Goal: Task Accomplishment & Management: Use online tool/utility

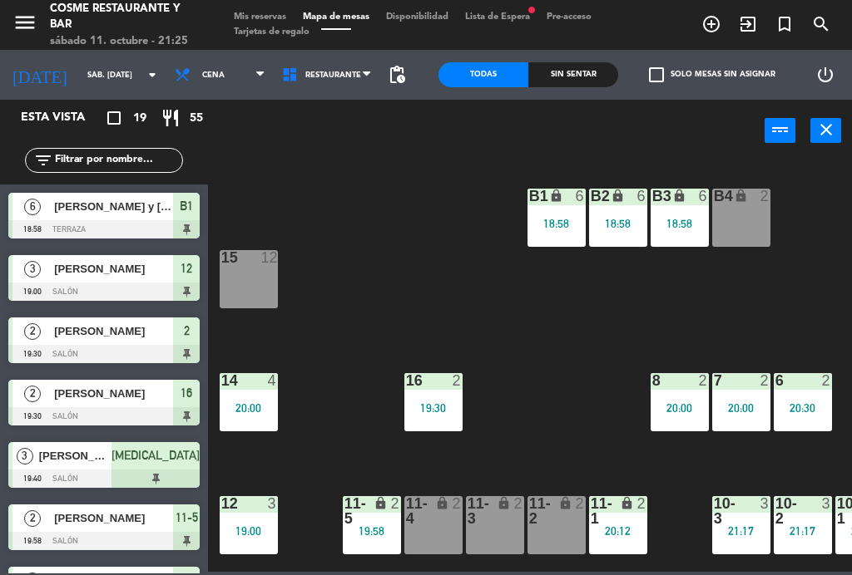
click at [380, 520] on div "lock" at bounding box center [371, 511] width 27 height 30
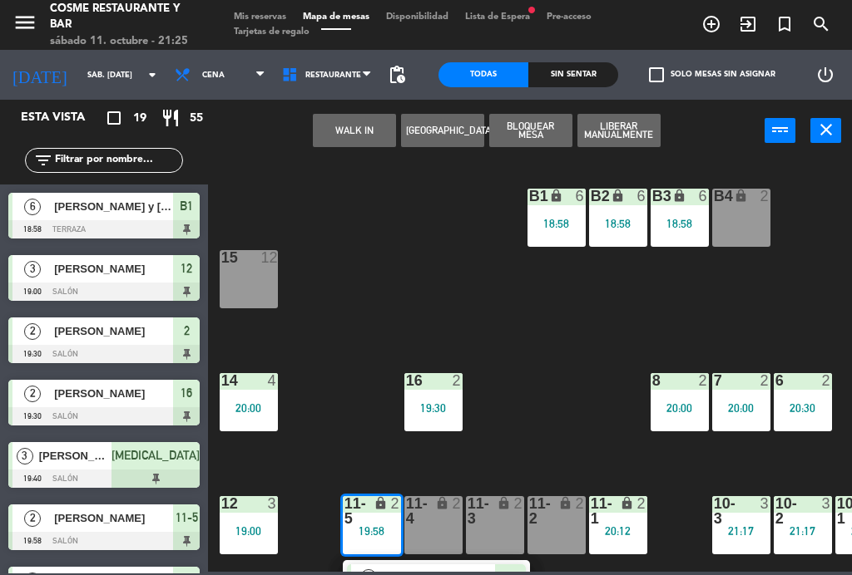
click at [434, 570] on span "[PERSON_NAME]" at bounding box center [441, 578] width 106 height 17
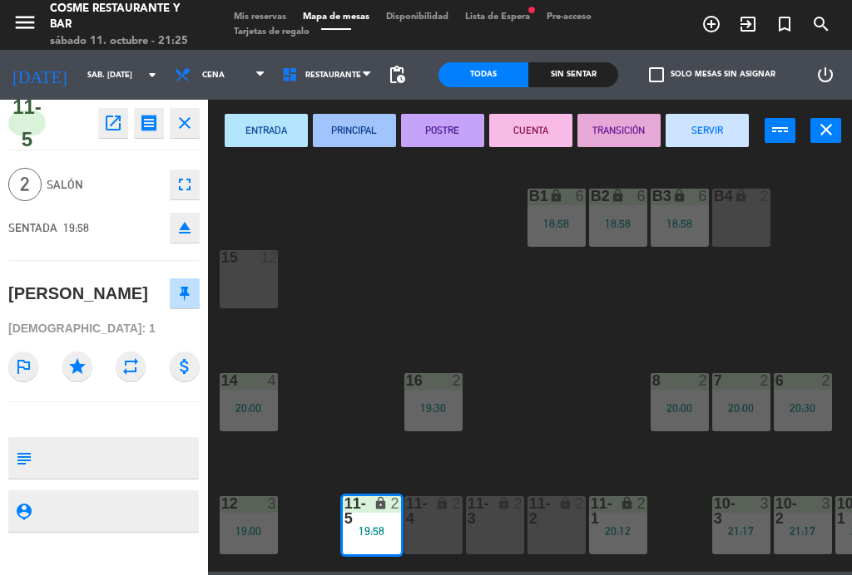
click at [719, 122] on button "SERVIR" at bounding box center [706, 130] width 83 height 33
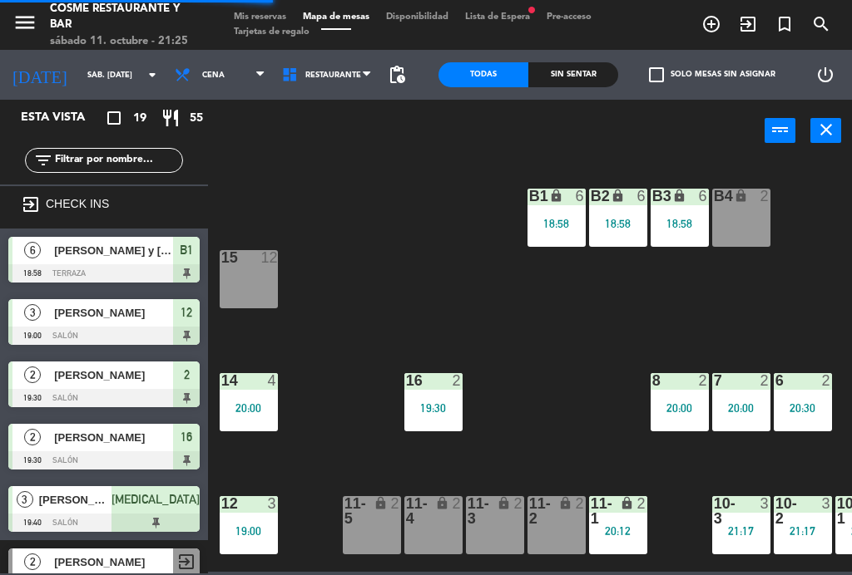
click at [629, 517] on div "lock" at bounding box center [617, 511] width 27 height 30
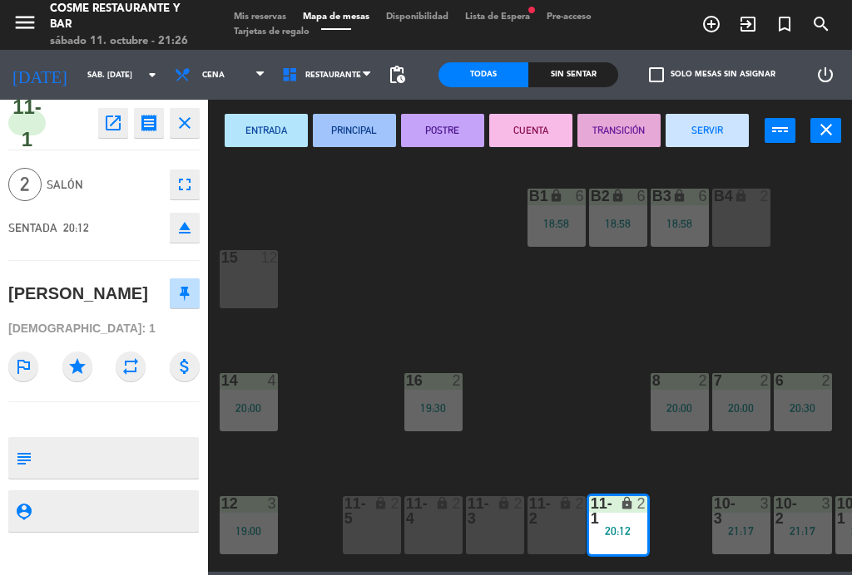
click at [725, 132] on button "SERVIR" at bounding box center [706, 130] width 83 height 33
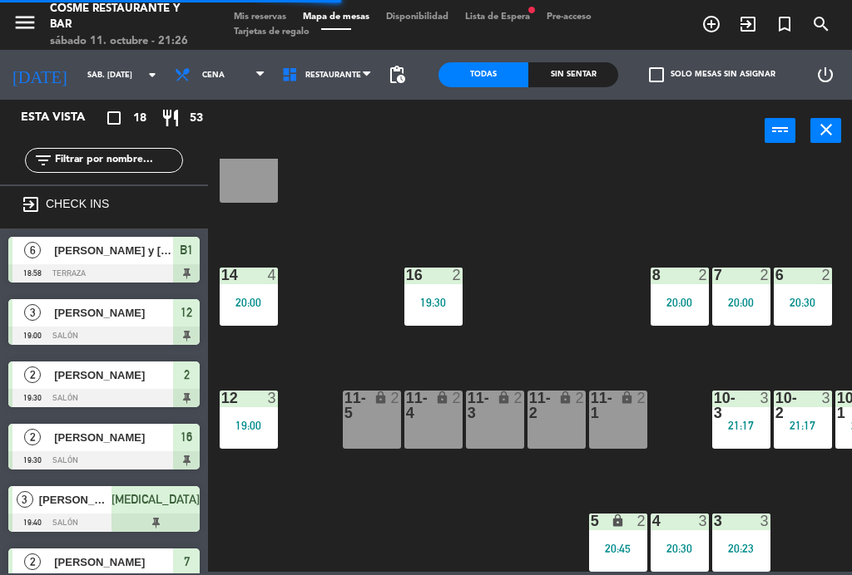
scroll to position [106, 0]
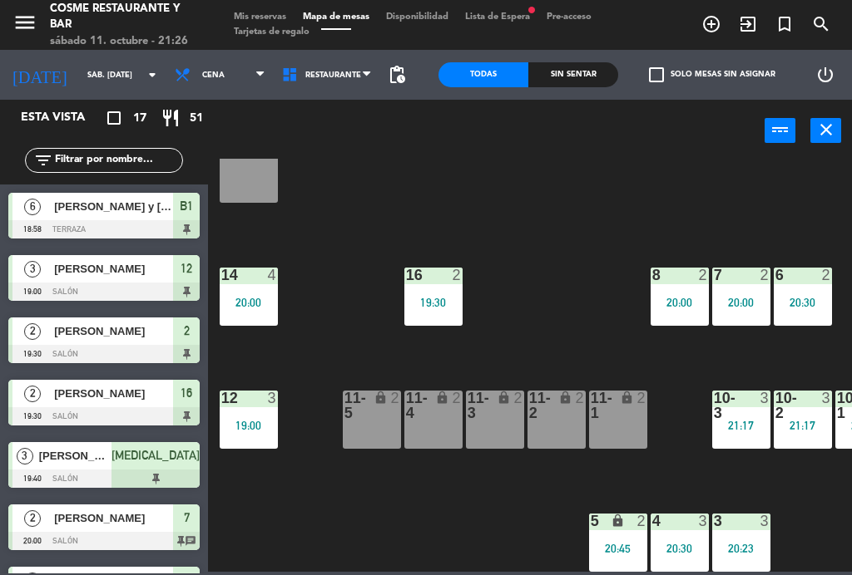
click at [508, 416] on div "2" at bounding box center [521, 406] width 27 height 30
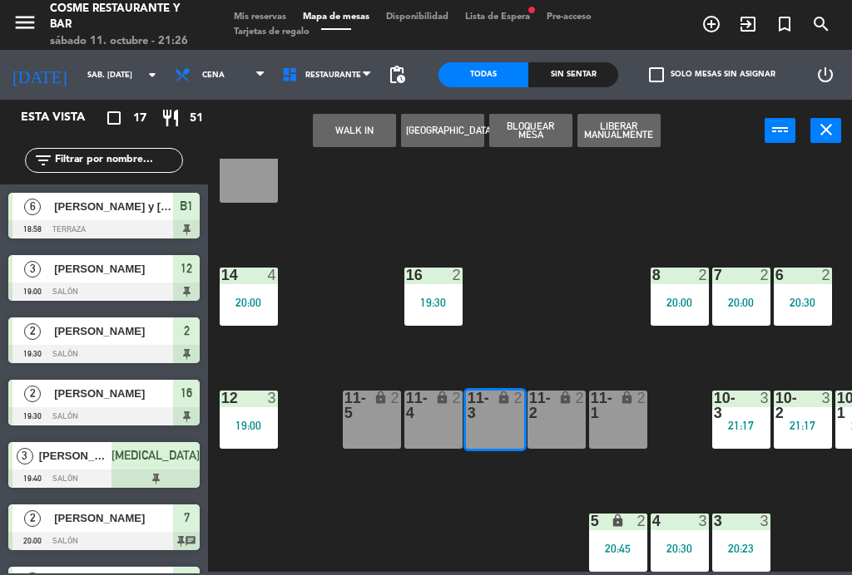
click at [359, 136] on button "WALK IN" at bounding box center [354, 130] width 83 height 33
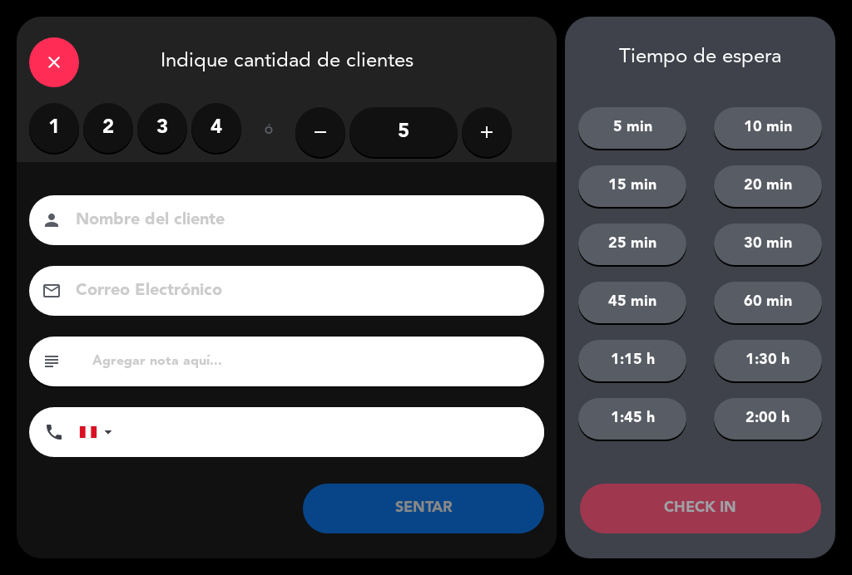
click at [122, 136] on label "2" at bounding box center [108, 128] width 50 height 50
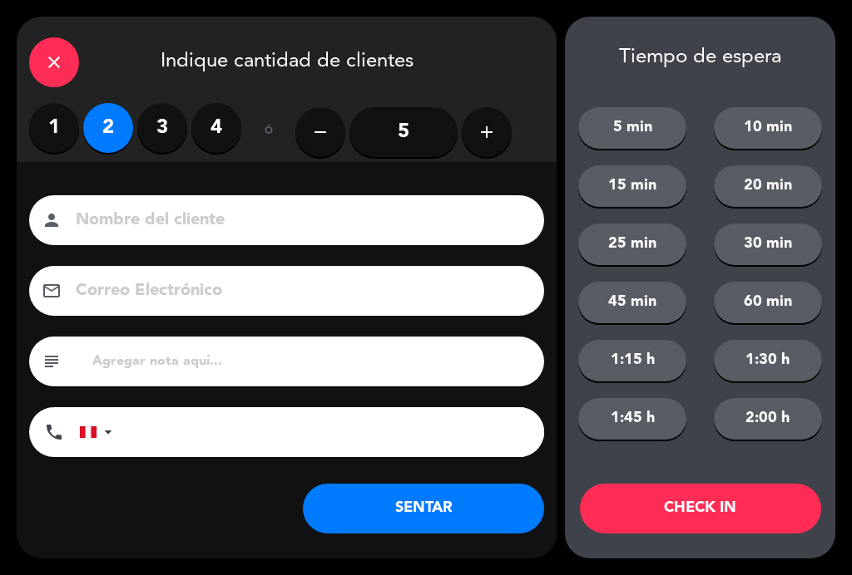
click at [197, 225] on input at bounding box center [298, 220] width 448 height 29
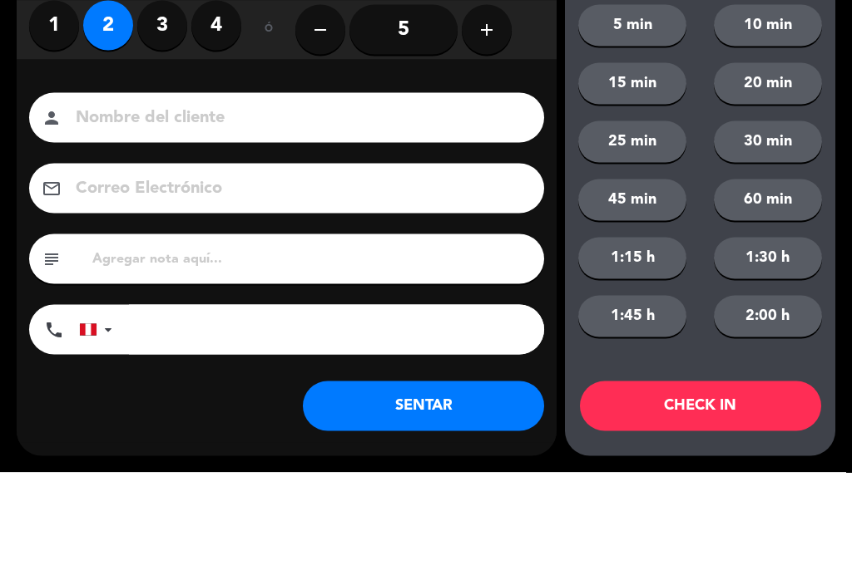
click at [24, 195] on div "Nombre del cliente person" at bounding box center [287, 220] width 540 height 50
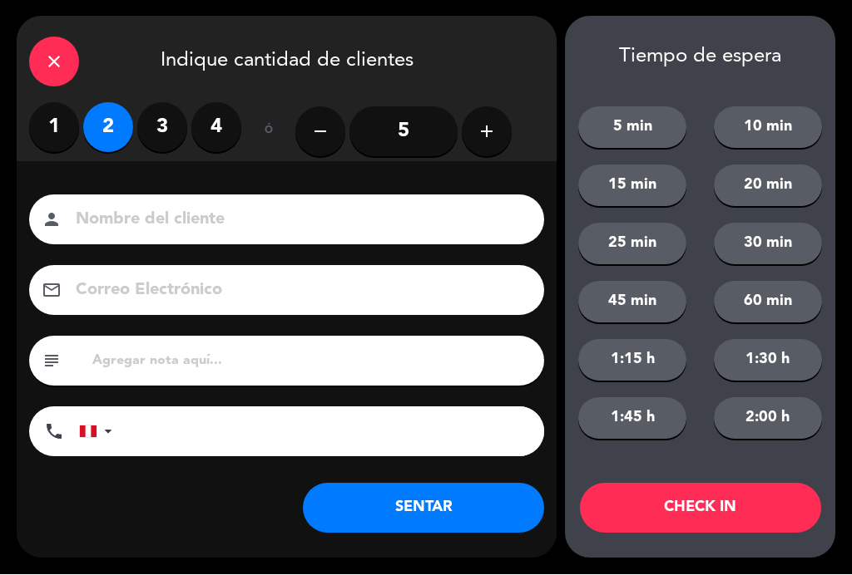
click at [410, 491] on button "SENTAR" at bounding box center [423, 509] width 241 height 50
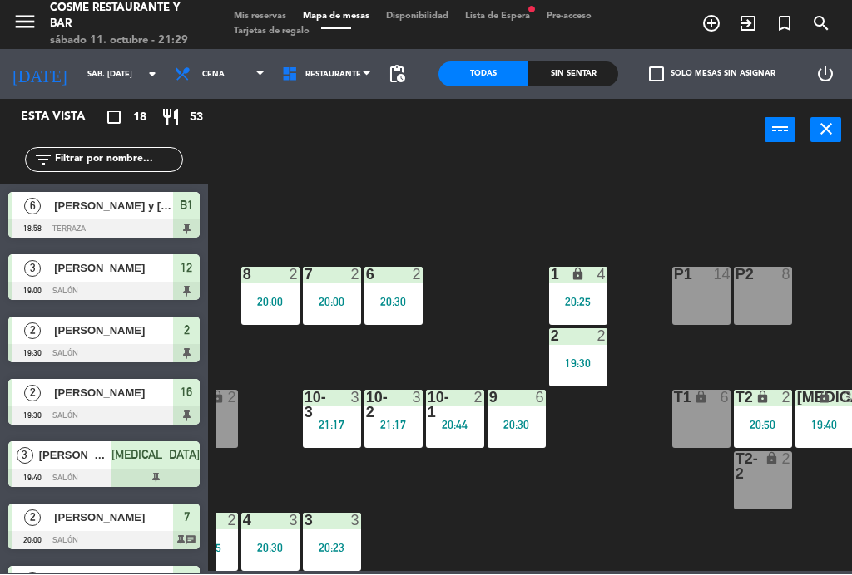
scroll to position [106, 409]
click at [603, 369] on div "19:30" at bounding box center [578, 364] width 58 height 12
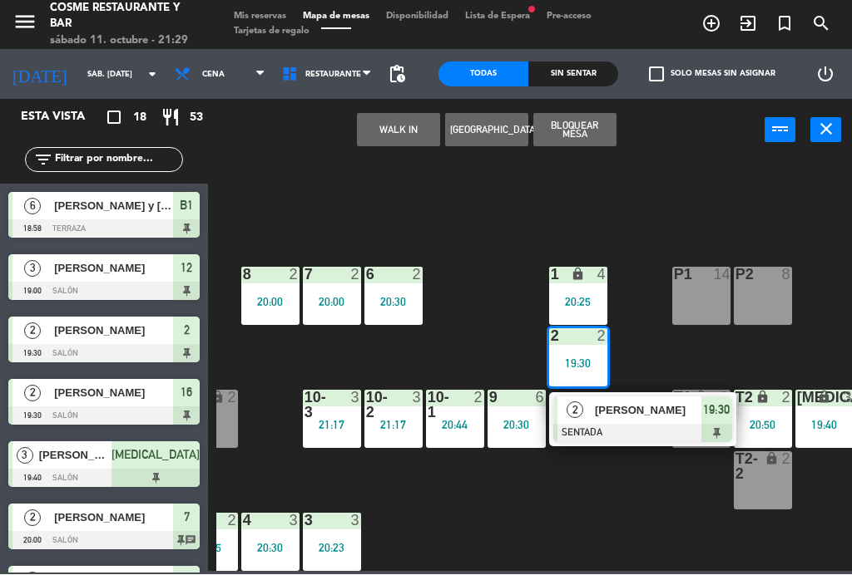
click at [627, 428] on div at bounding box center [642, 434] width 179 height 18
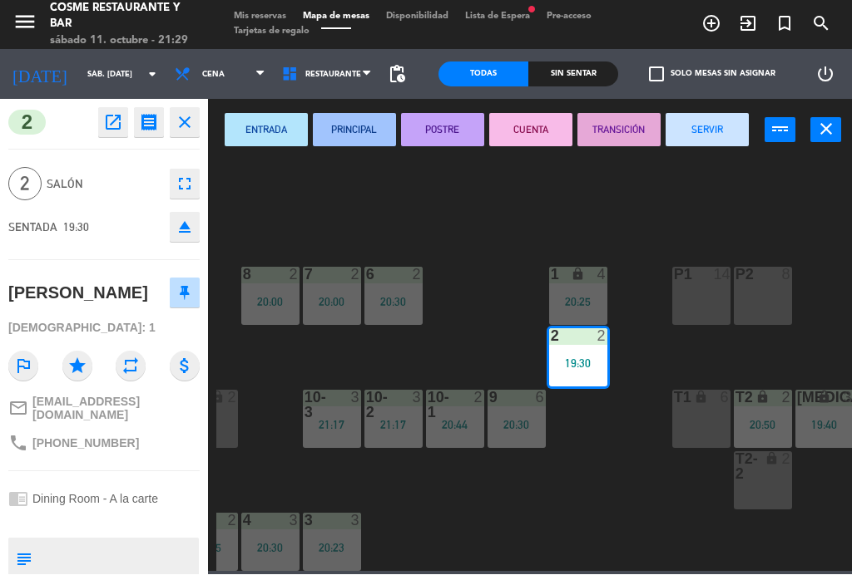
click at [703, 132] on button "SERVIR" at bounding box center [706, 130] width 83 height 33
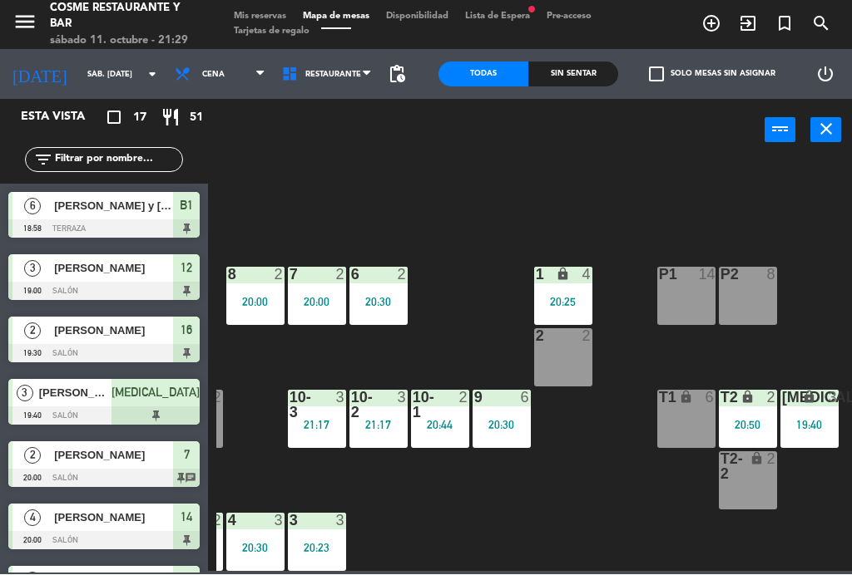
scroll to position [106, 423]
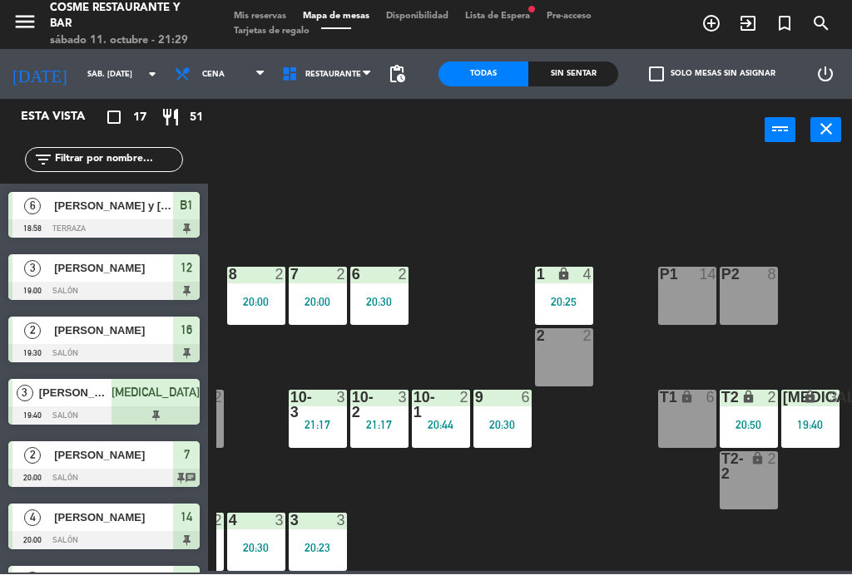
click at [756, 427] on div "20:50" at bounding box center [748, 426] width 58 height 12
click at [625, 502] on div "B1 lock 6 18:58 B2 lock 6 18:58 B3 lock 6 18:58 B4 lock 2 15 12 14 4 20:00 8 2 …" at bounding box center [533, 365] width 635 height 413
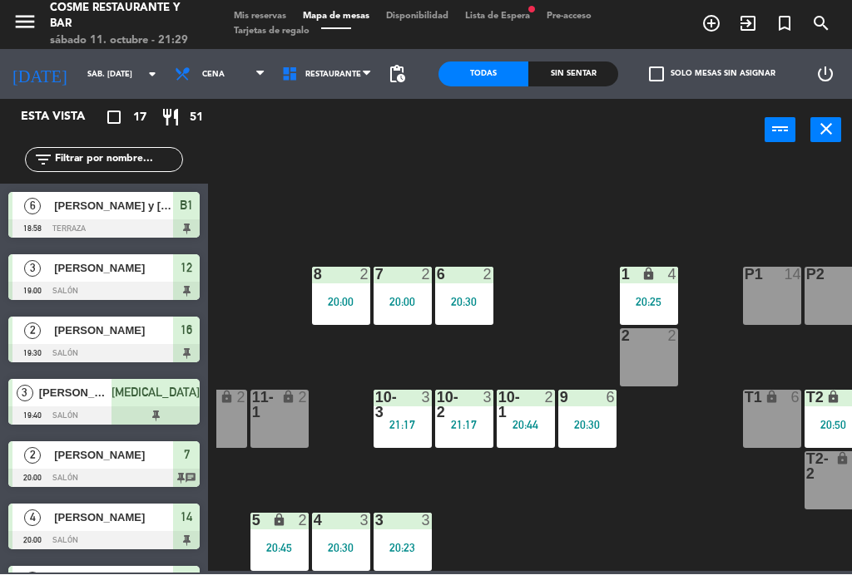
scroll to position [106, 338]
click at [279, 546] on div "20:45" at bounding box center [279, 549] width 58 height 12
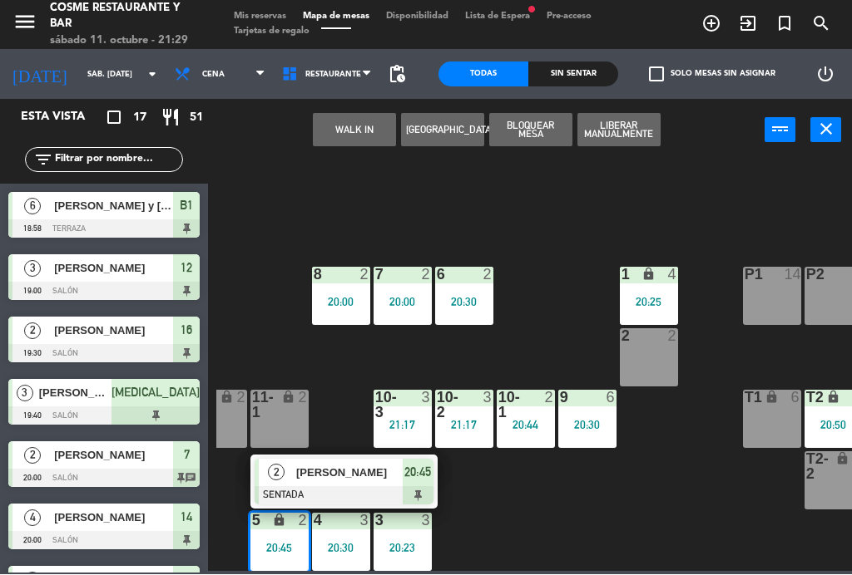
click at [353, 488] on div at bounding box center [343, 496] width 179 height 18
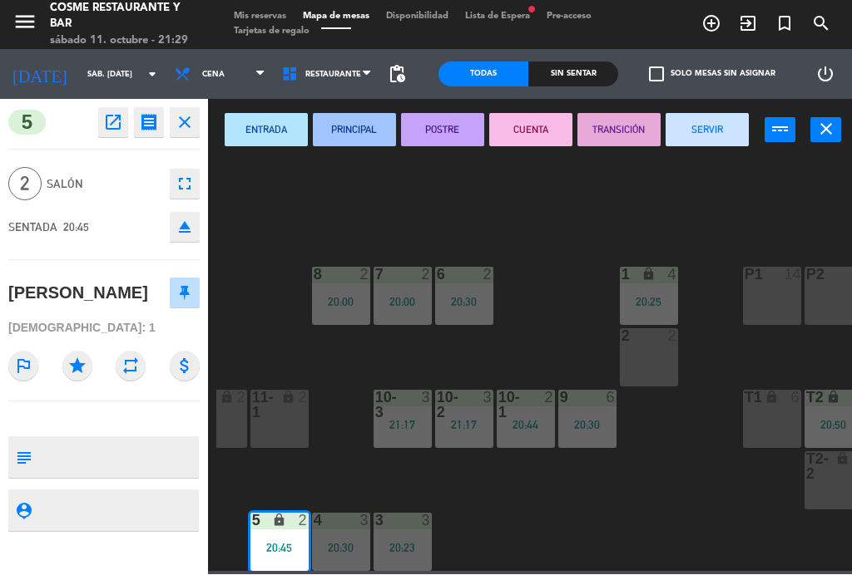
click at [713, 136] on button "SERVIR" at bounding box center [706, 130] width 83 height 33
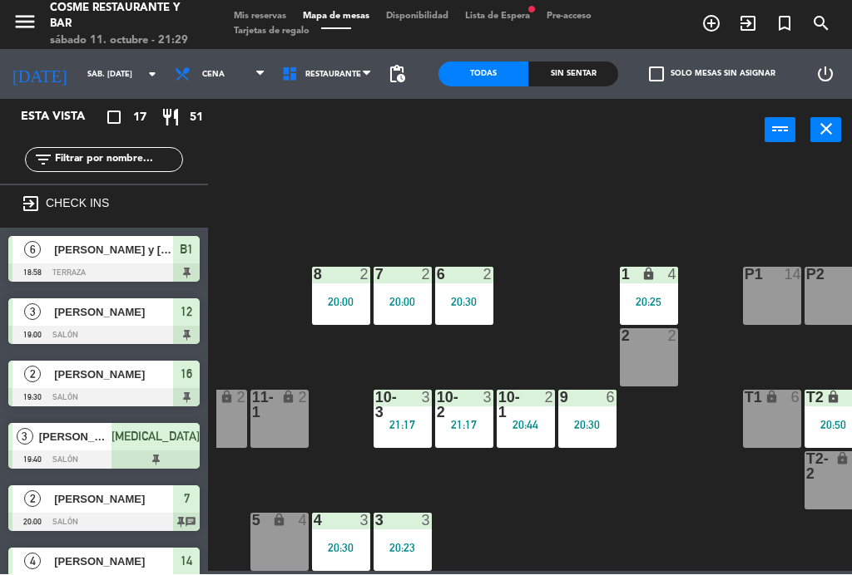
scroll to position [0, 0]
